Goal: Task Accomplishment & Management: Use online tool/utility

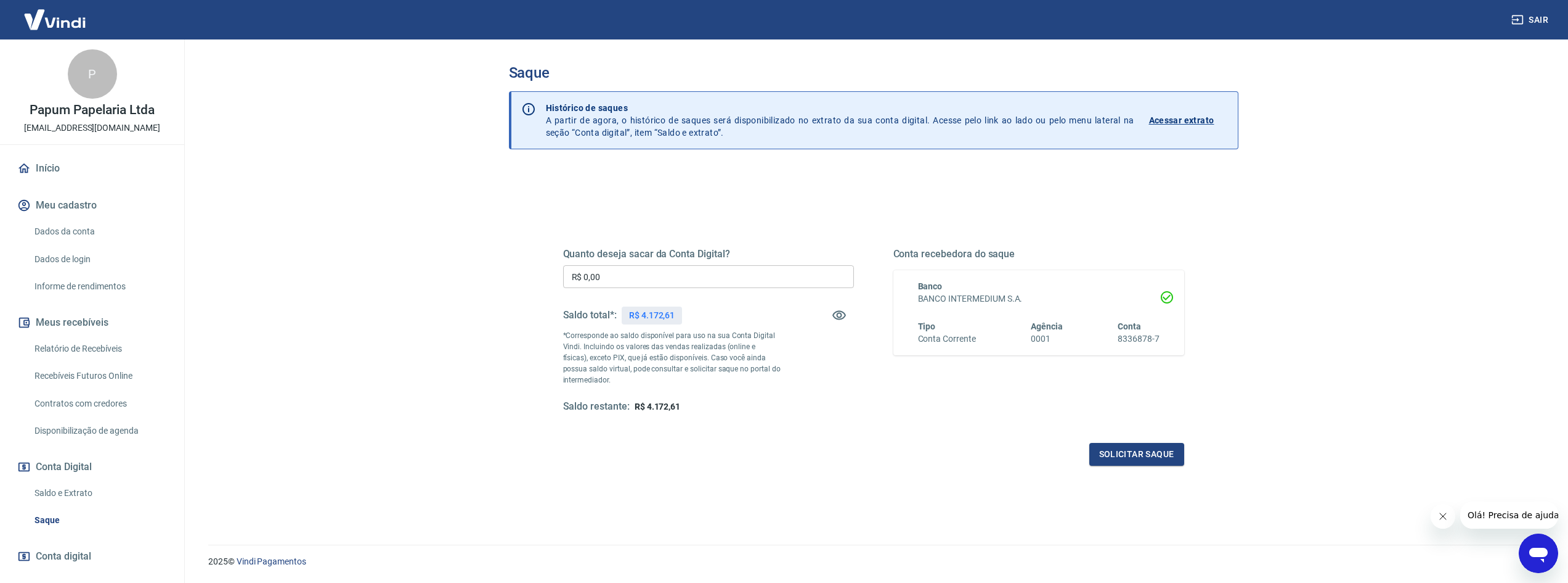
click at [607, 287] on input "R$ 0,00" at bounding box center [708, 276] width 291 height 23
type input "R$ 1.000,00"
click at [1103, 450] on button "Solicitar saque" at bounding box center [1137, 454] width 95 height 23
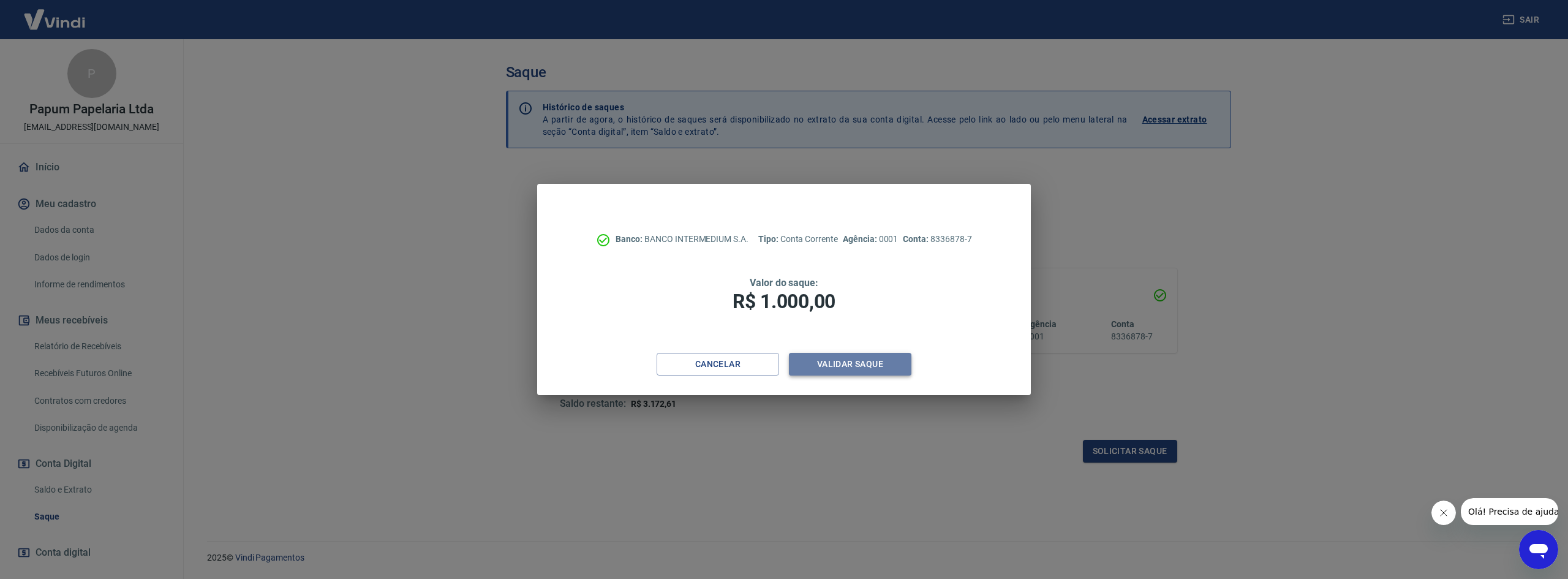
click at [842, 364] on button "Validar saque" at bounding box center [850, 364] width 122 height 22
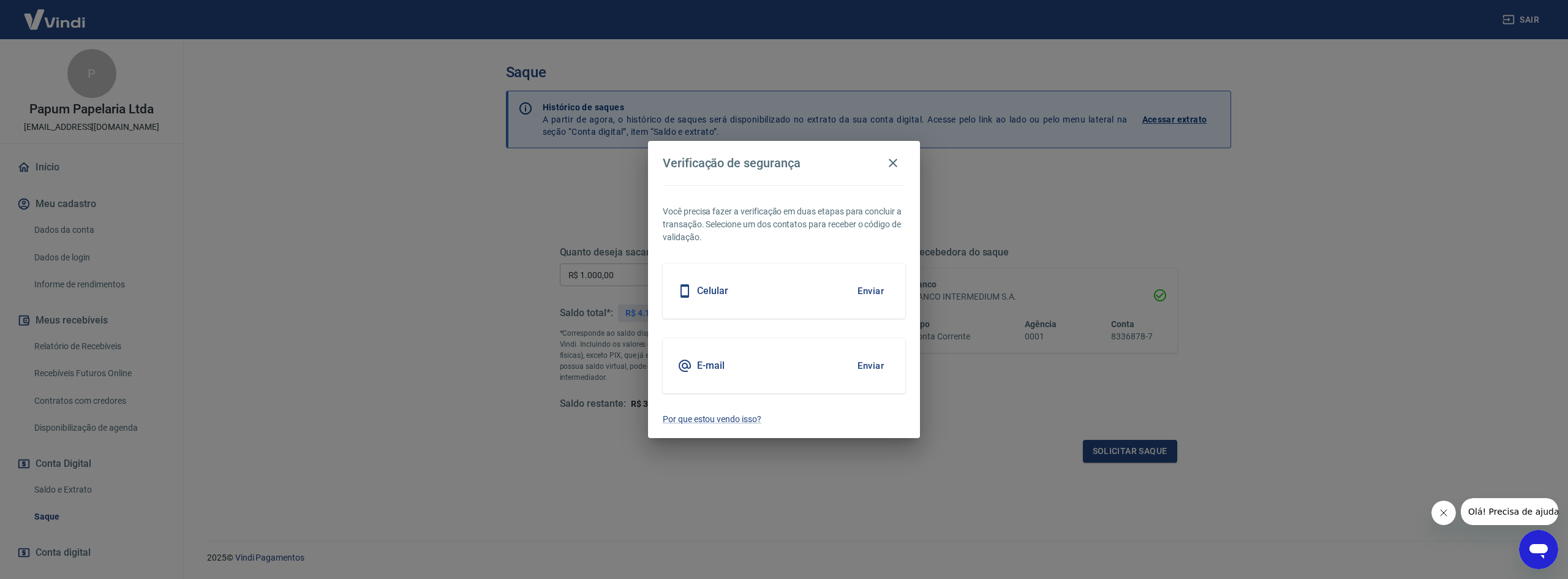
click at [865, 290] on button "Enviar" at bounding box center [870, 291] width 40 height 26
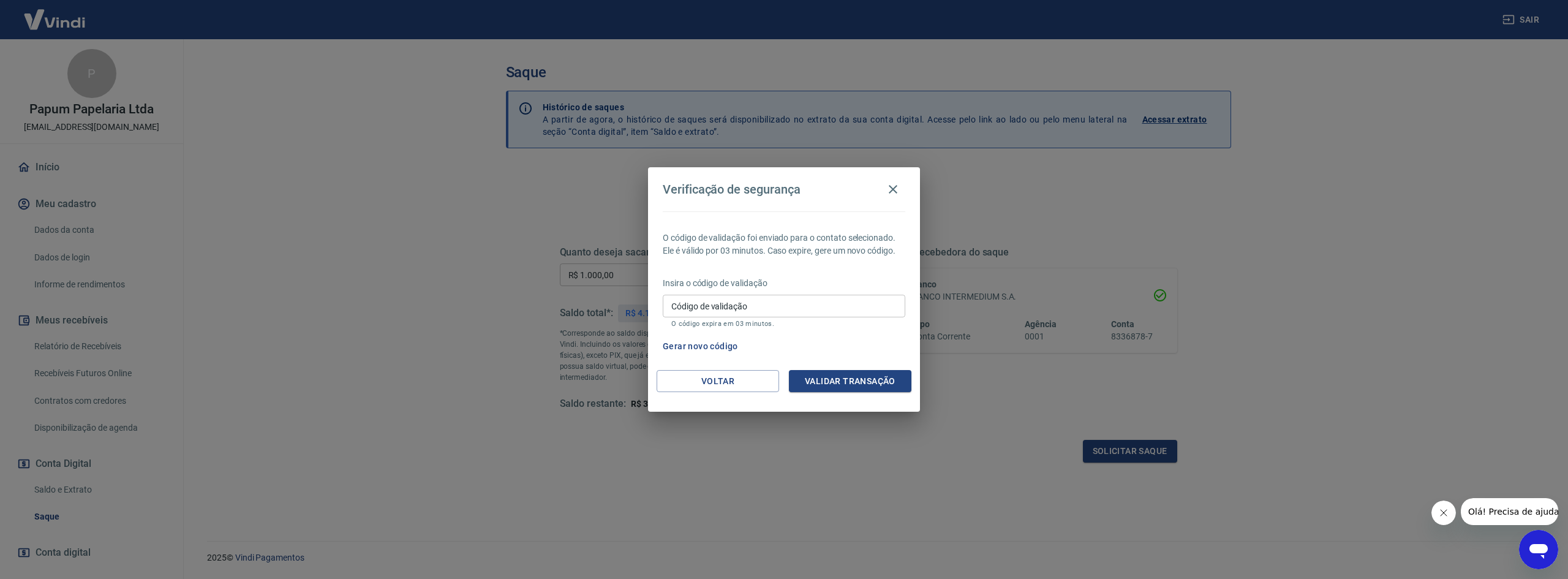
click at [845, 302] on input "Código de validação" at bounding box center [784, 306] width 243 height 22
type input "7"
type input "777755"
click at [832, 378] on button "Validar transação" at bounding box center [850, 381] width 122 height 22
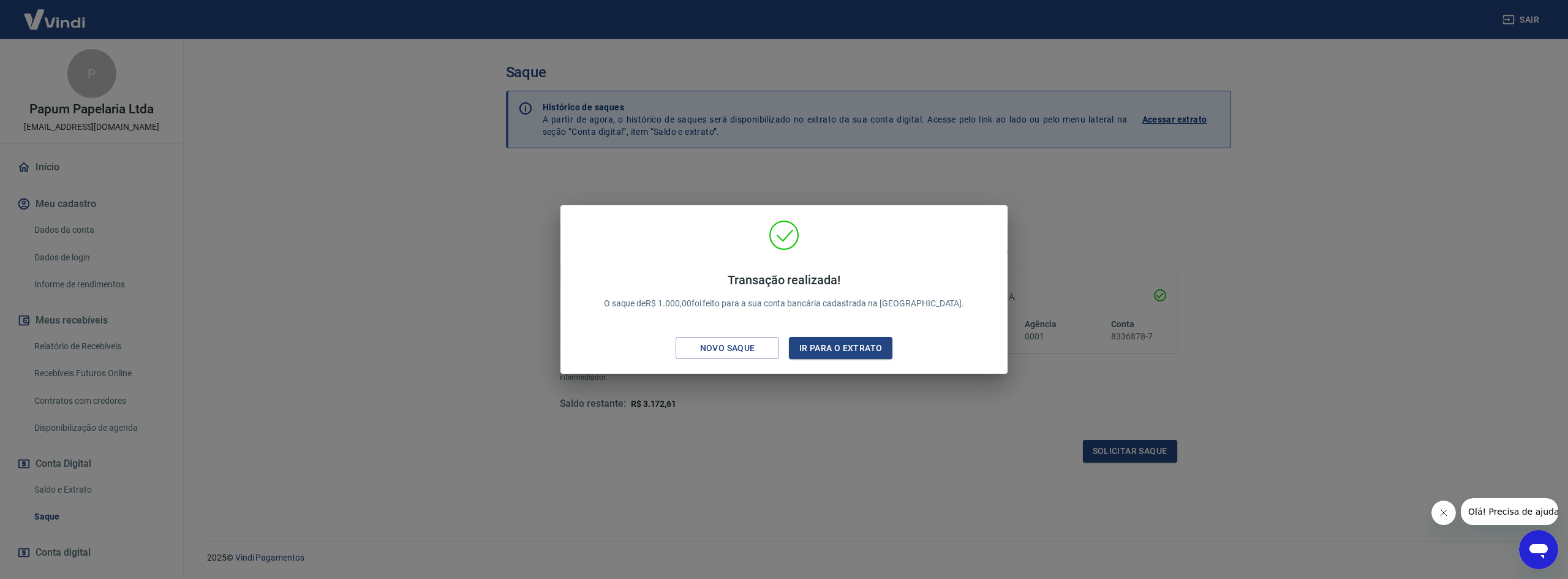
click at [1076, 68] on div "Transação realizada! O saque de R$ 1.000,00 foi feito para a sua conta bancária…" at bounding box center [784, 290] width 1568 height 579
